Goal: Task Accomplishment & Management: Manage account settings

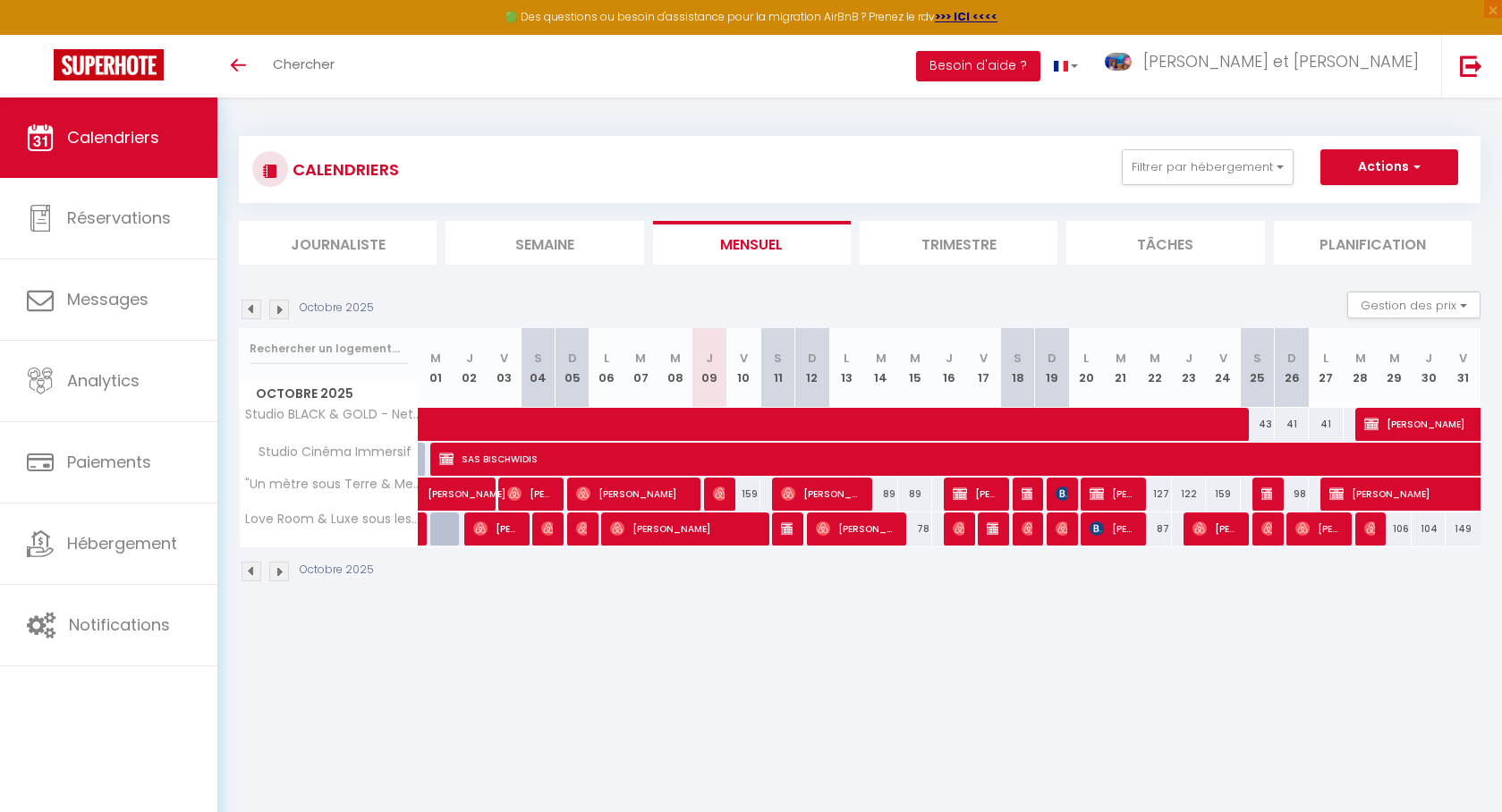
select select
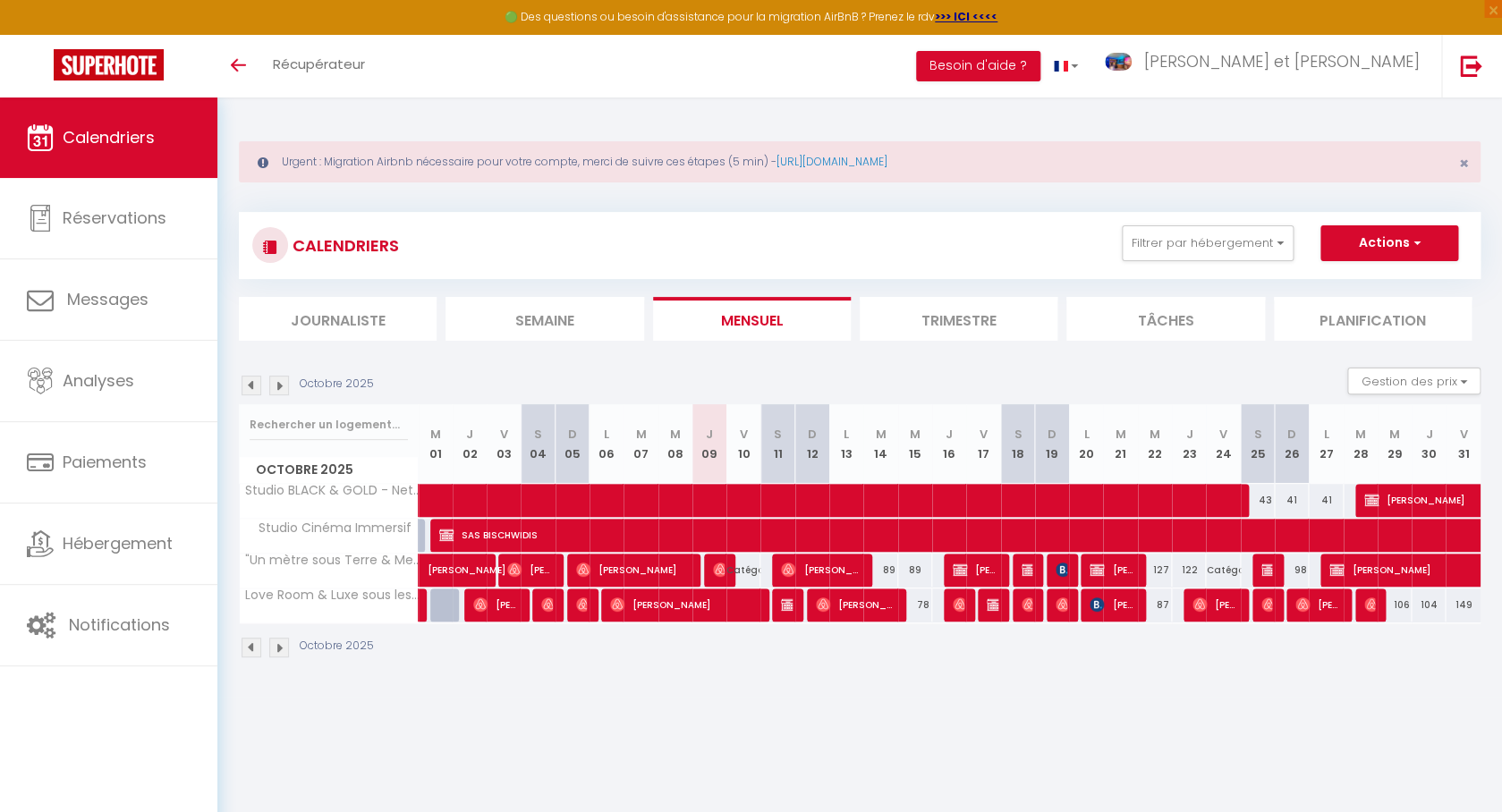
click at [721, 619] on span "[PERSON_NAME]" at bounding box center [684, 604] width 148 height 34
select select "OK"
select select "0"
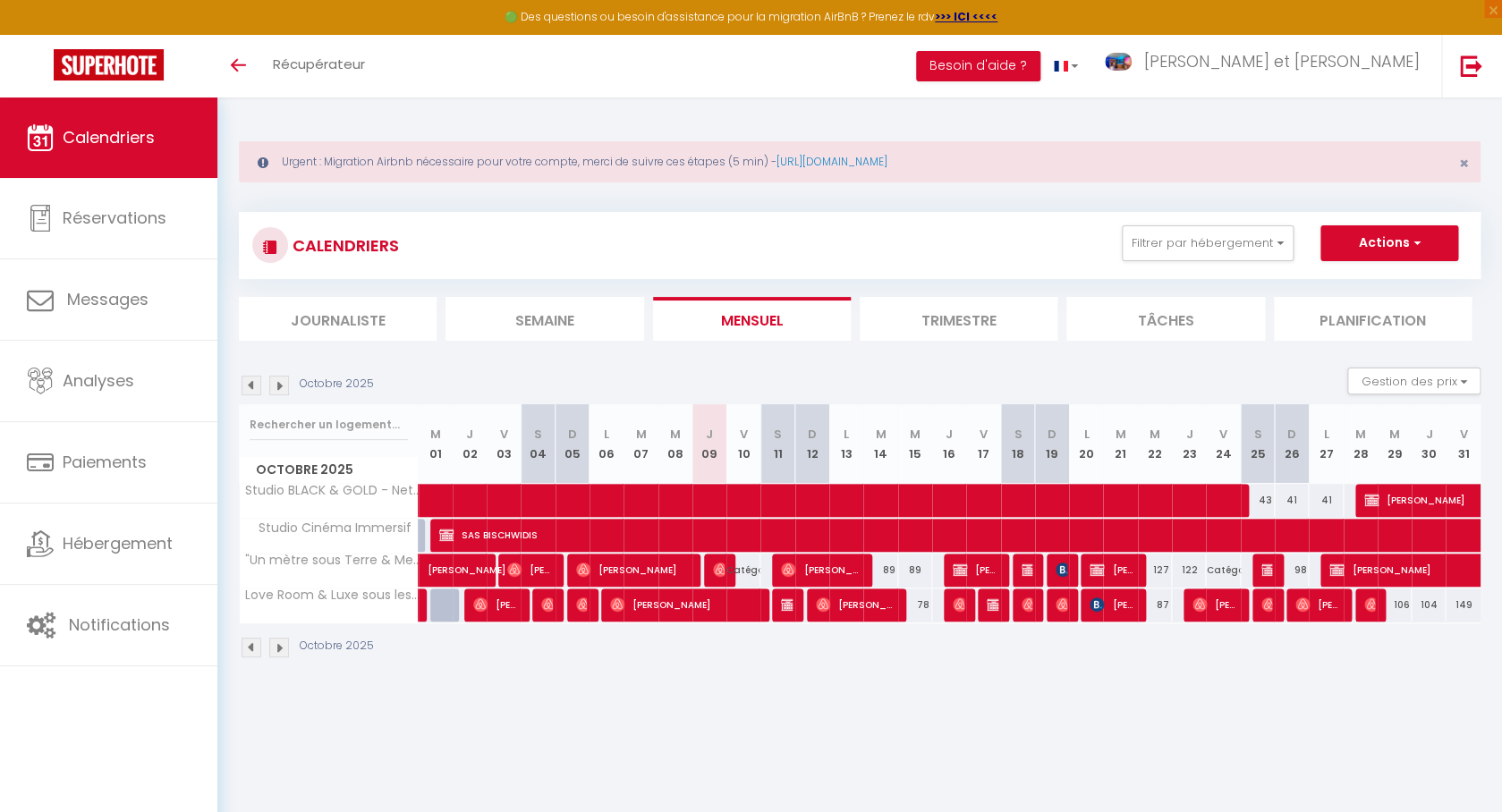
select select "1"
select select
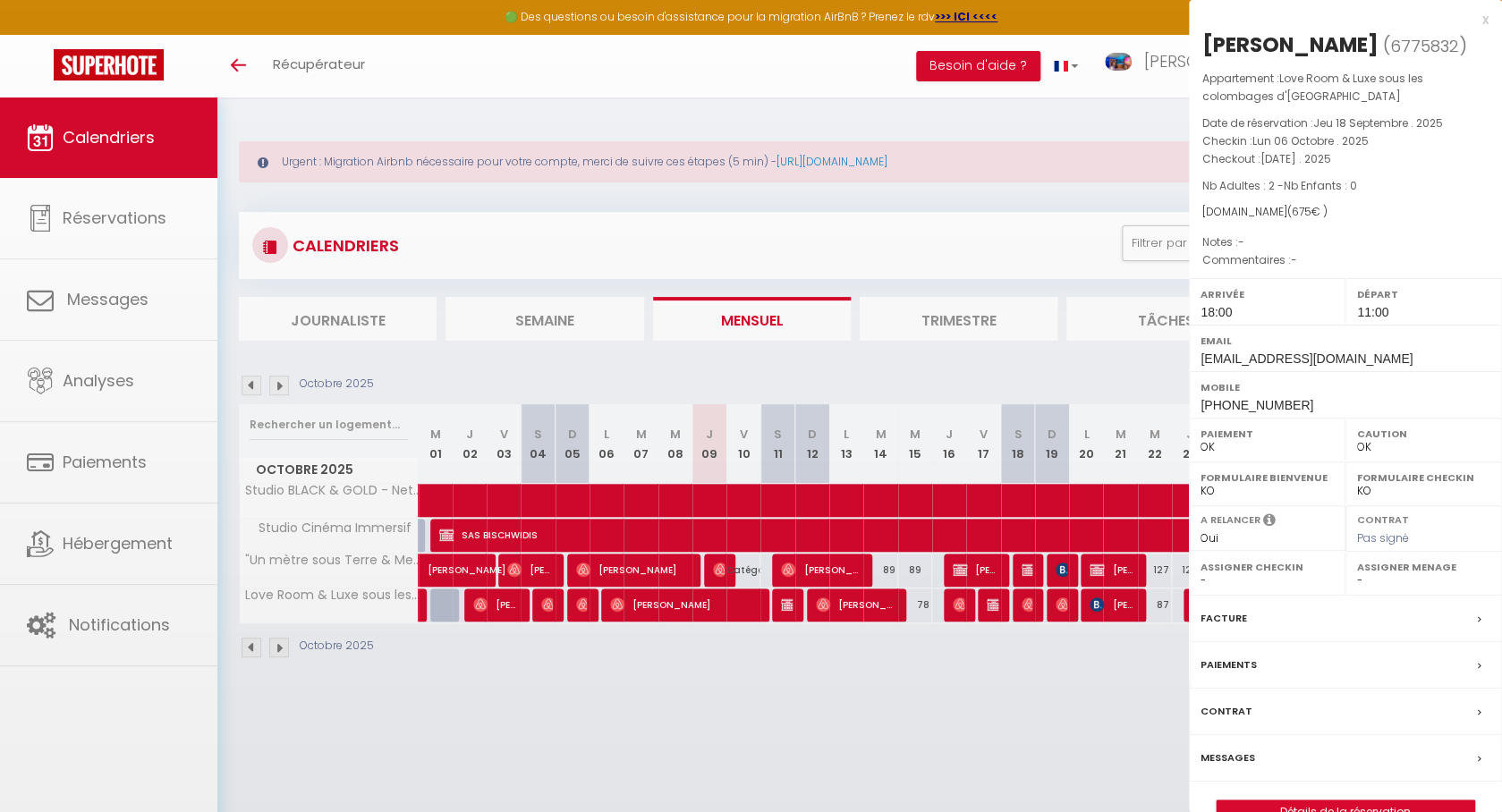
select select "20535"
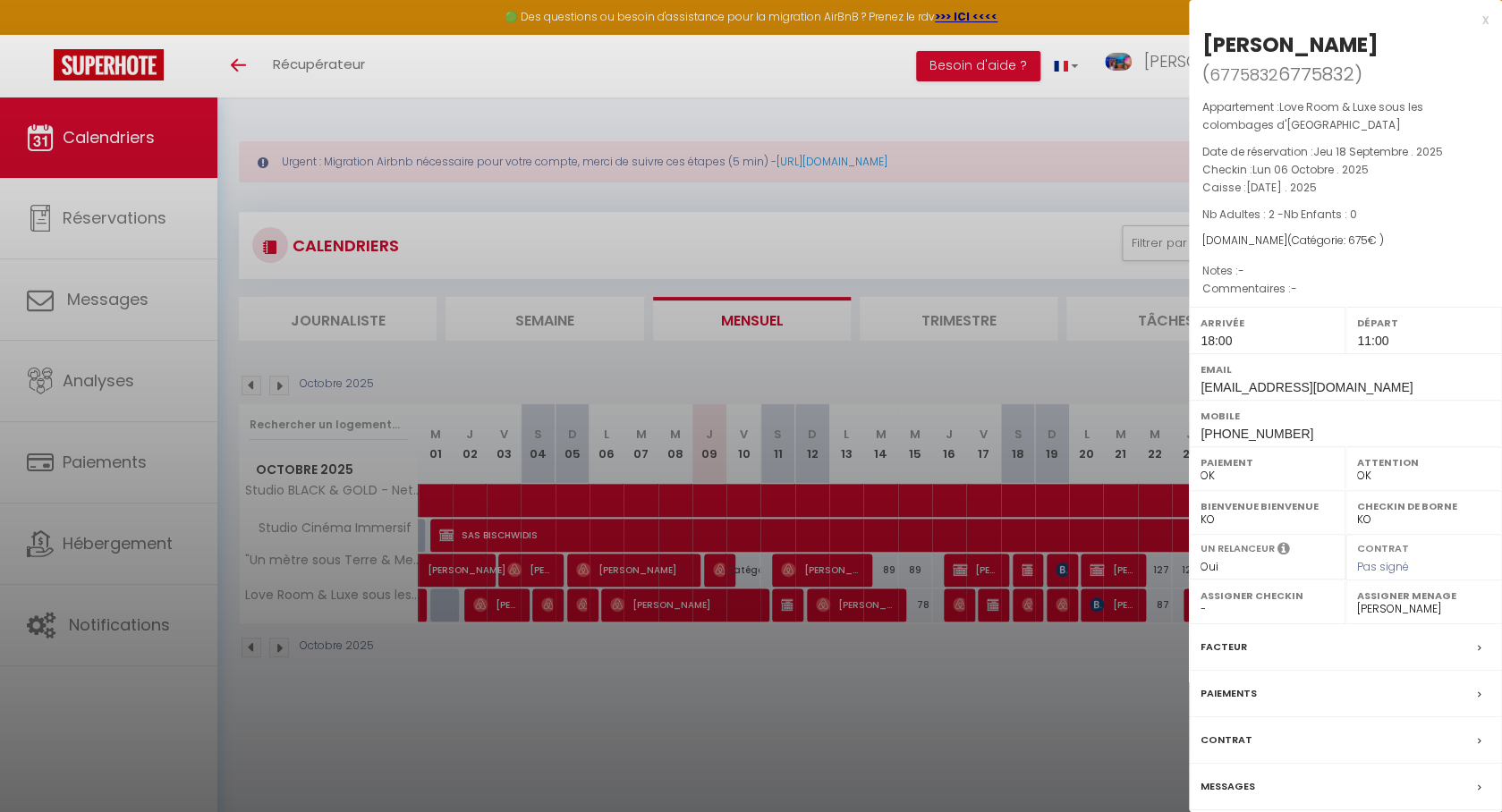
click at [824, 737] on div at bounding box center [751, 406] width 1502 height 812
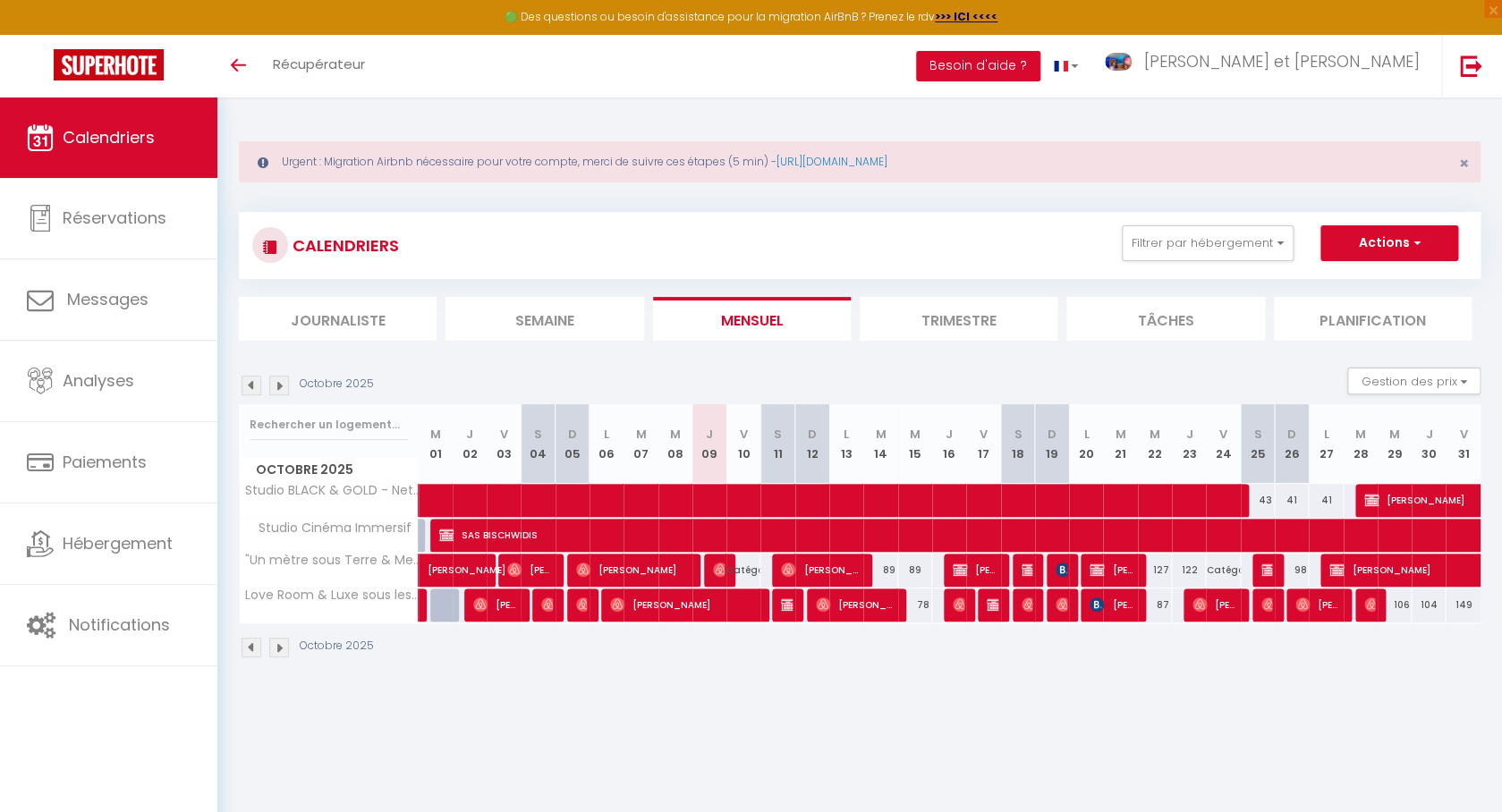
click at [791, 574] on img at bounding box center [788, 570] width 14 height 14
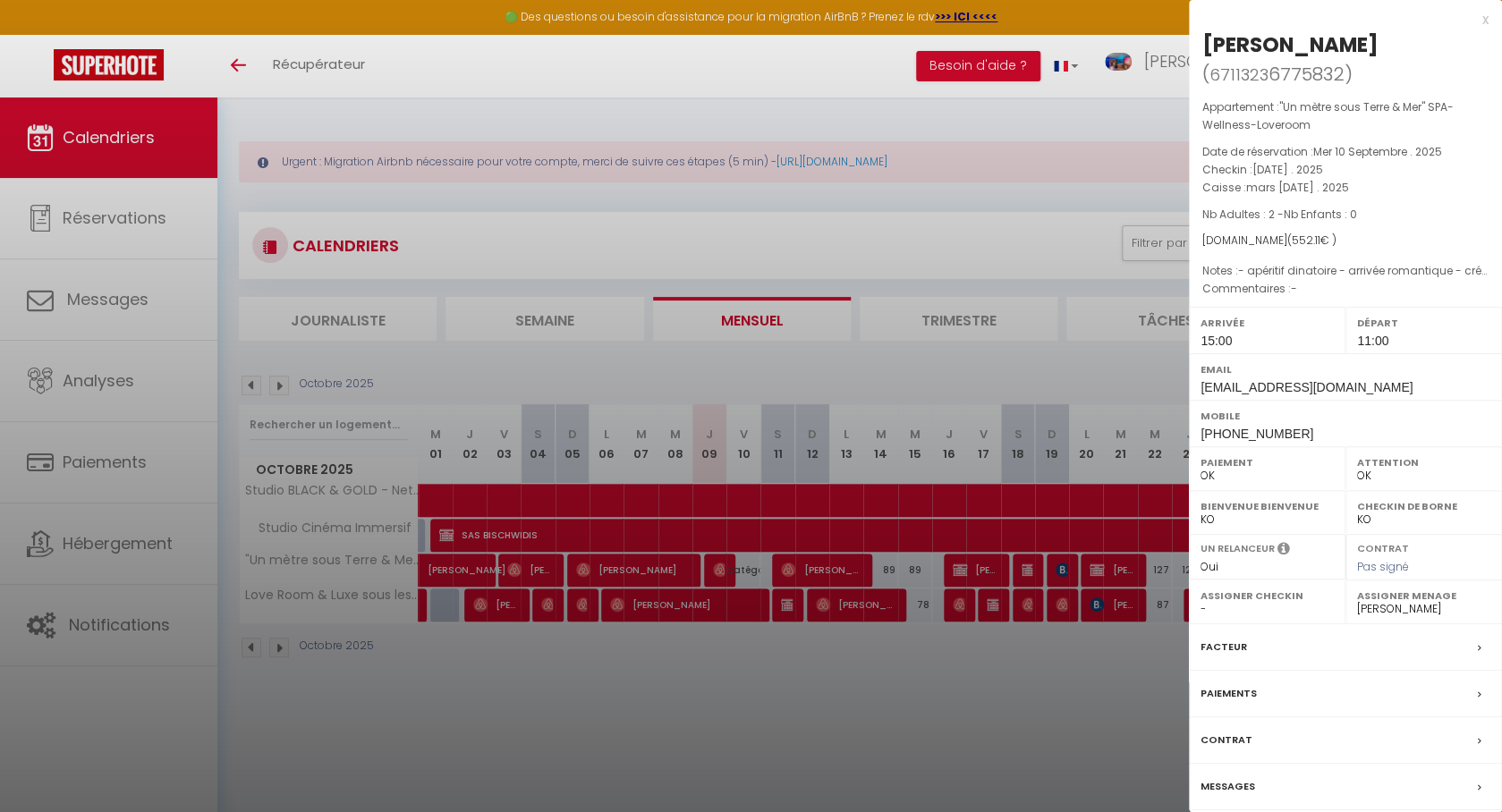
click at [791, 727] on div at bounding box center [751, 406] width 1502 height 812
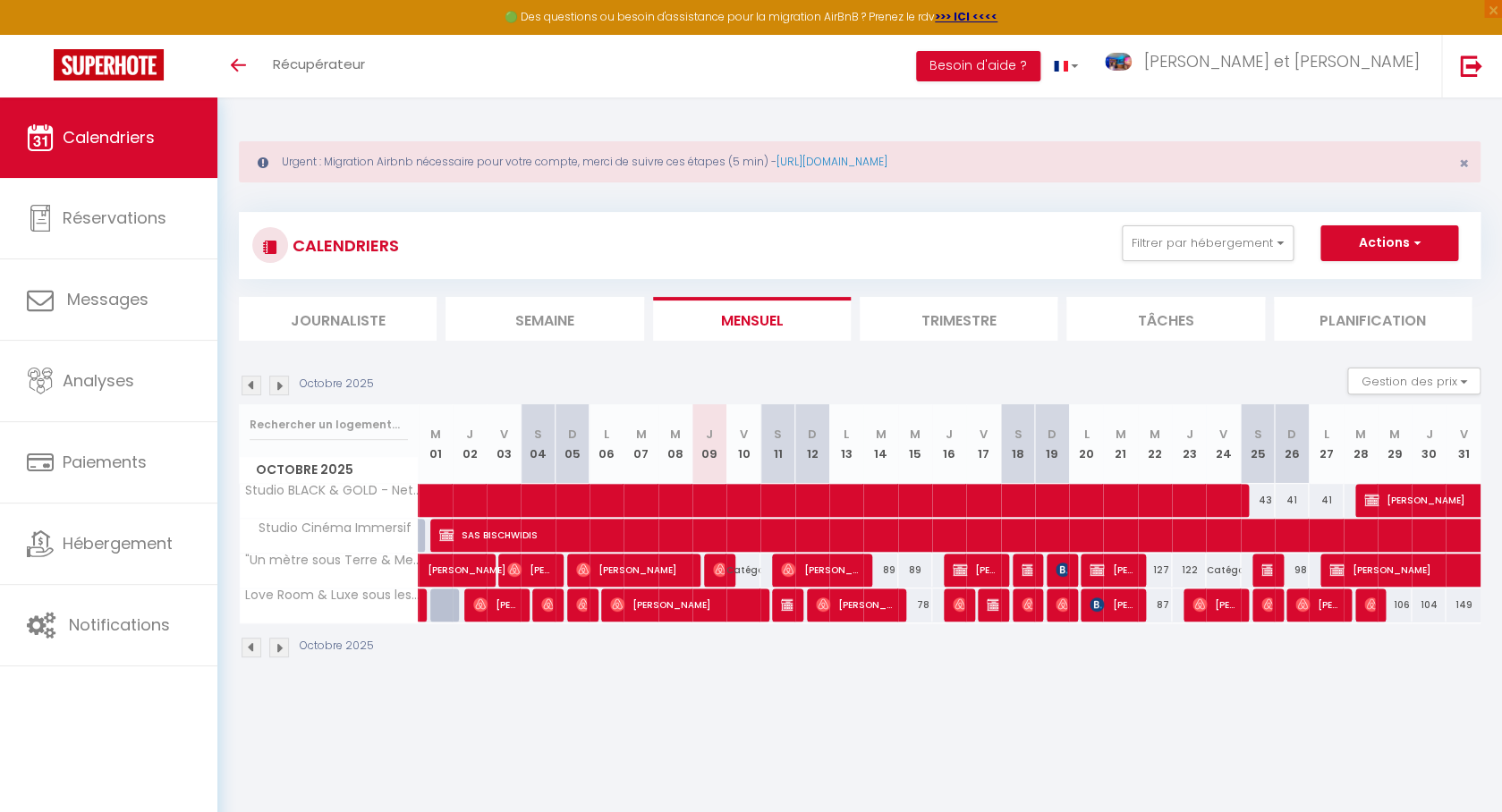
click at [785, 604] on img at bounding box center [788, 604] width 14 height 14
select select "KO"
select select
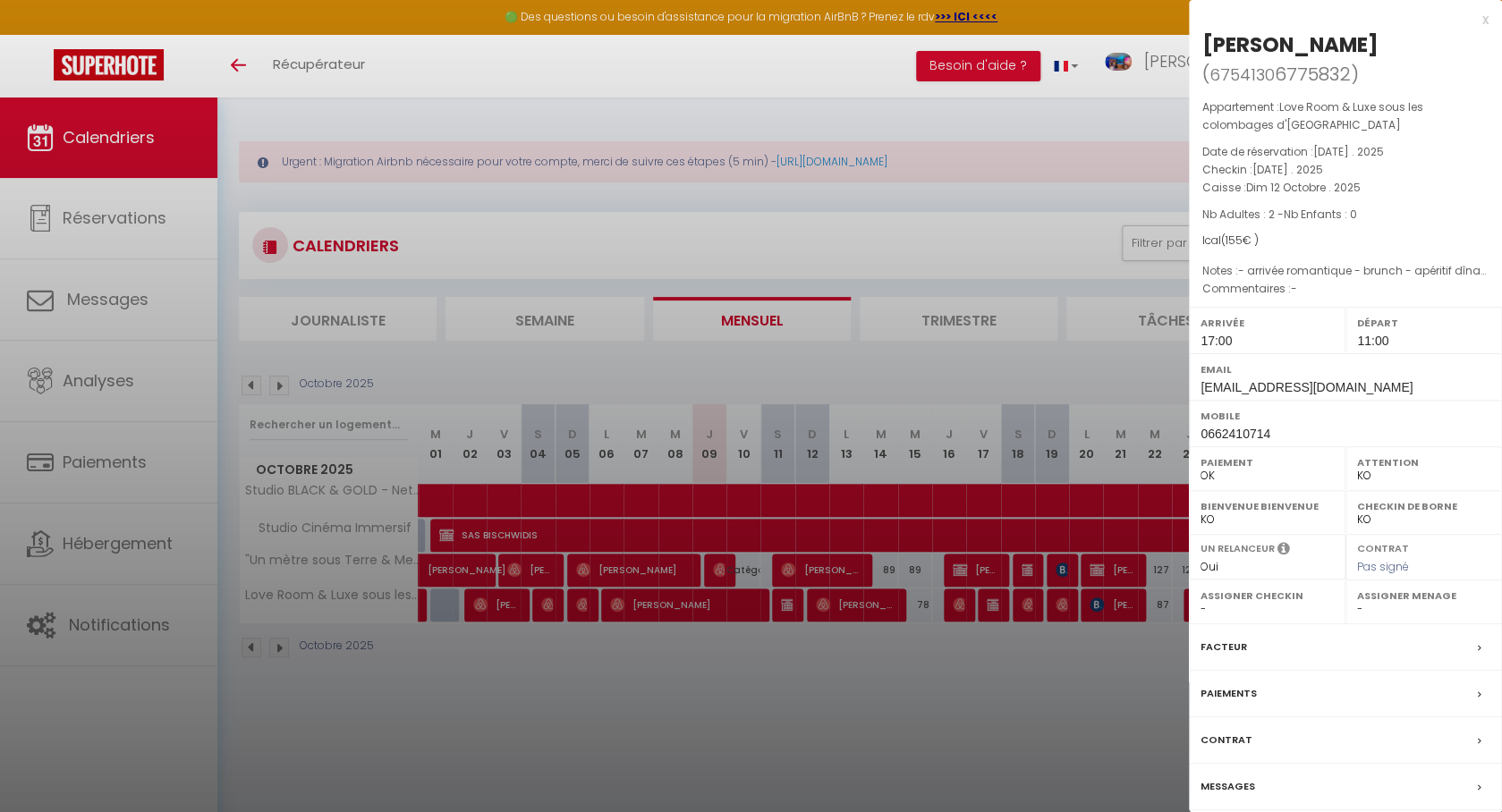
click at [846, 693] on div at bounding box center [751, 406] width 1502 height 812
